Goal: Use online tool/utility: Utilize a website feature to perform a specific function

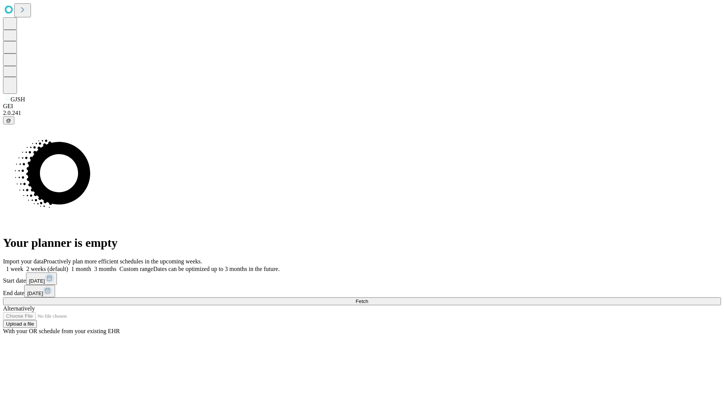
click at [368, 299] on span "Fetch" at bounding box center [362, 302] width 12 height 6
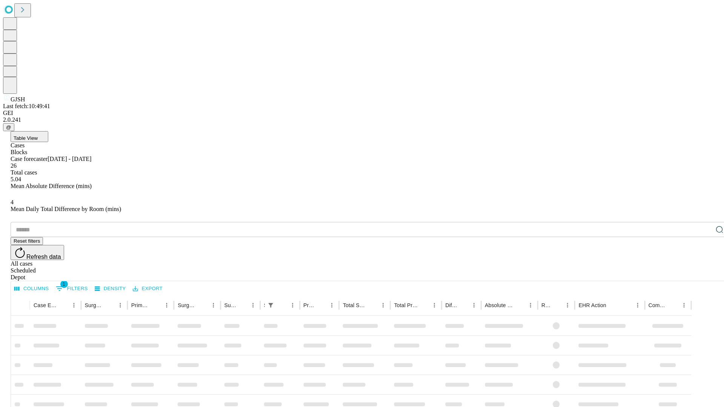
click at [38, 135] on span "Table View" at bounding box center [26, 138] width 24 height 6
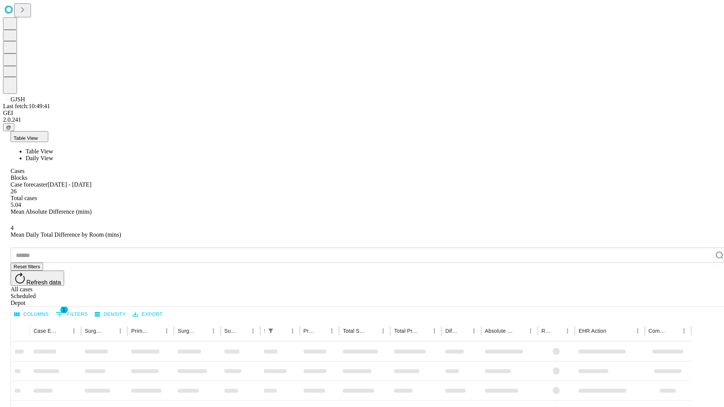
click at [53, 155] on span "Daily View" at bounding box center [40, 158] width 28 height 6
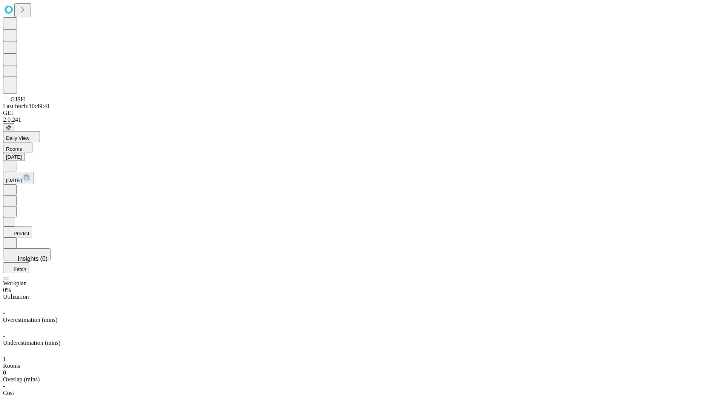
click at [32, 227] on button "Predict" at bounding box center [17, 232] width 29 height 11
